Goal: Task Accomplishment & Management: Complete application form

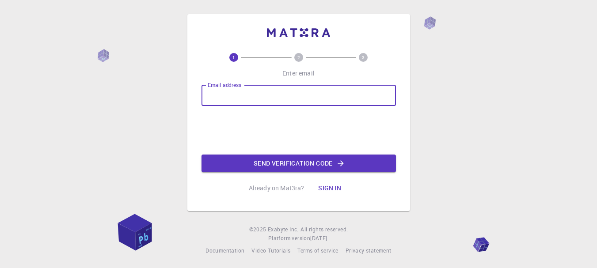
click at [251, 97] on input "Email address" at bounding box center [299, 95] width 194 height 21
